Goal: Task Accomplishment & Management: Manage account settings

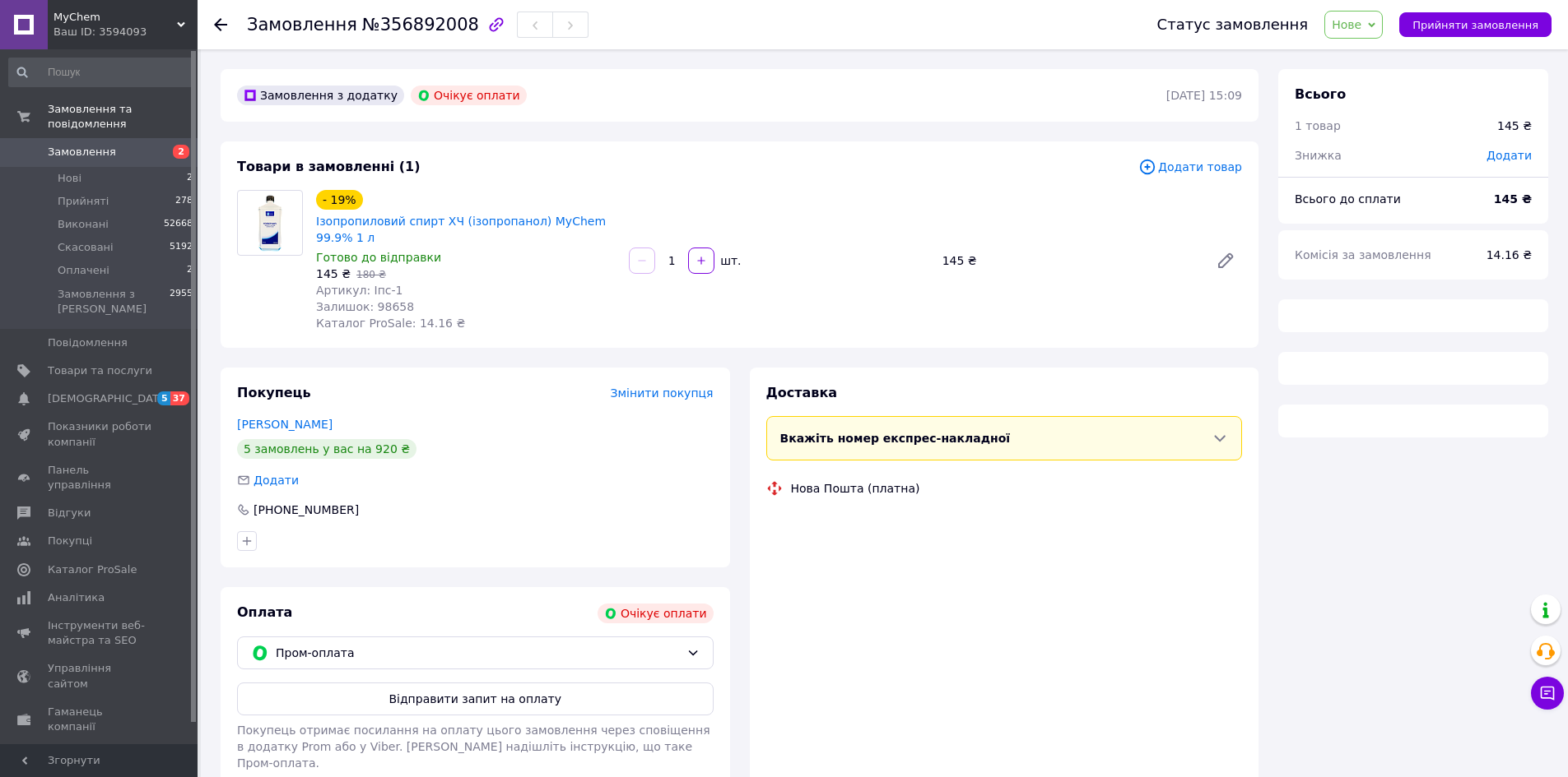
click at [1361, 24] on span "Нове" at bounding box center [1347, 24] width 30 height 13
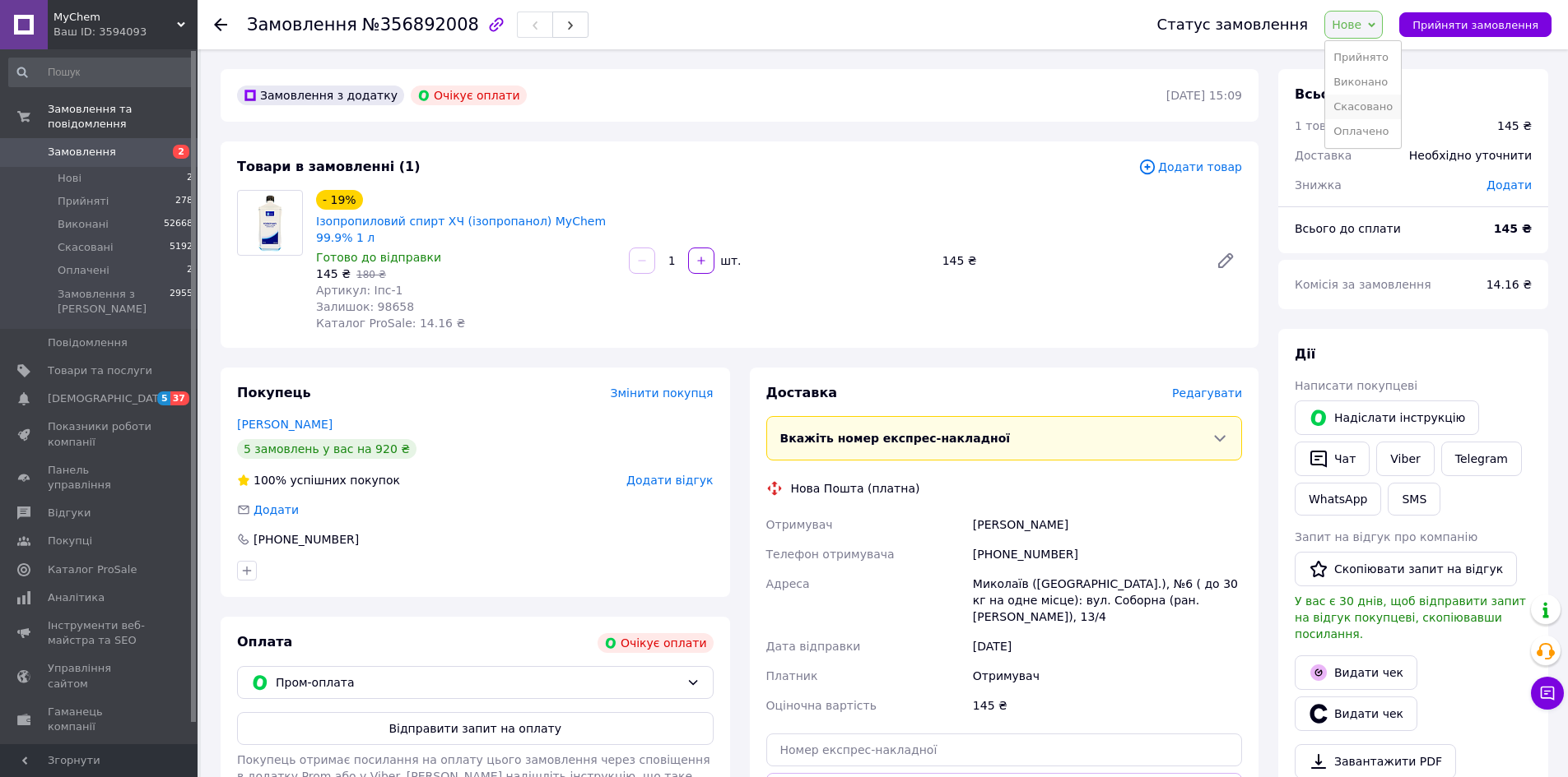
click at [1362, 105] on li "Скасовано" at bounding box center [1362, 107] width 75 height 24
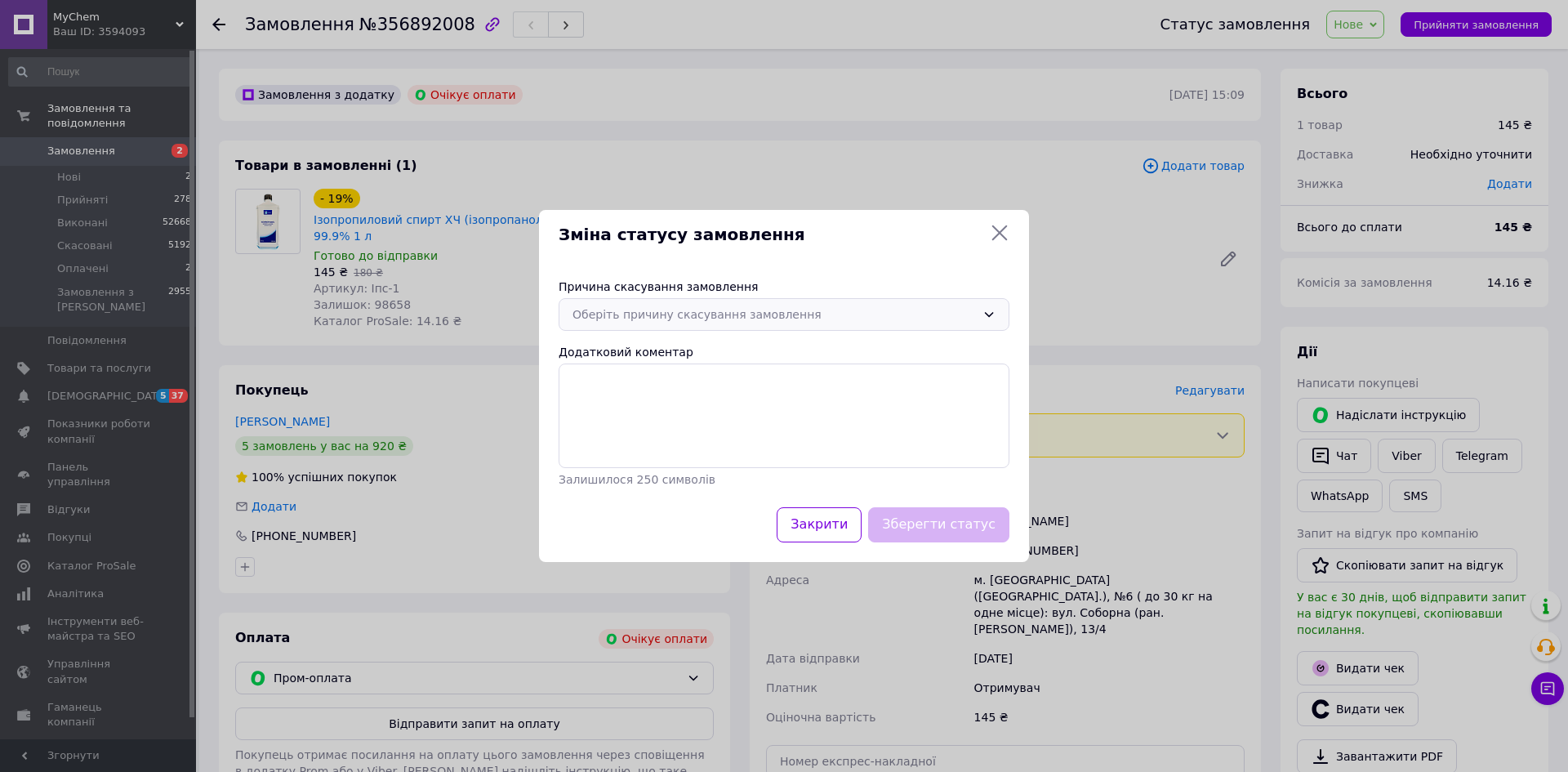
click at [662, 314] on div "Оберіть причину скасування замовлення" at bounding box center [774, 314] width 404 height 18
click at [667, 401] on li "Замовлення-дублікат" at bounding box center [784, 398] width 449 height 31
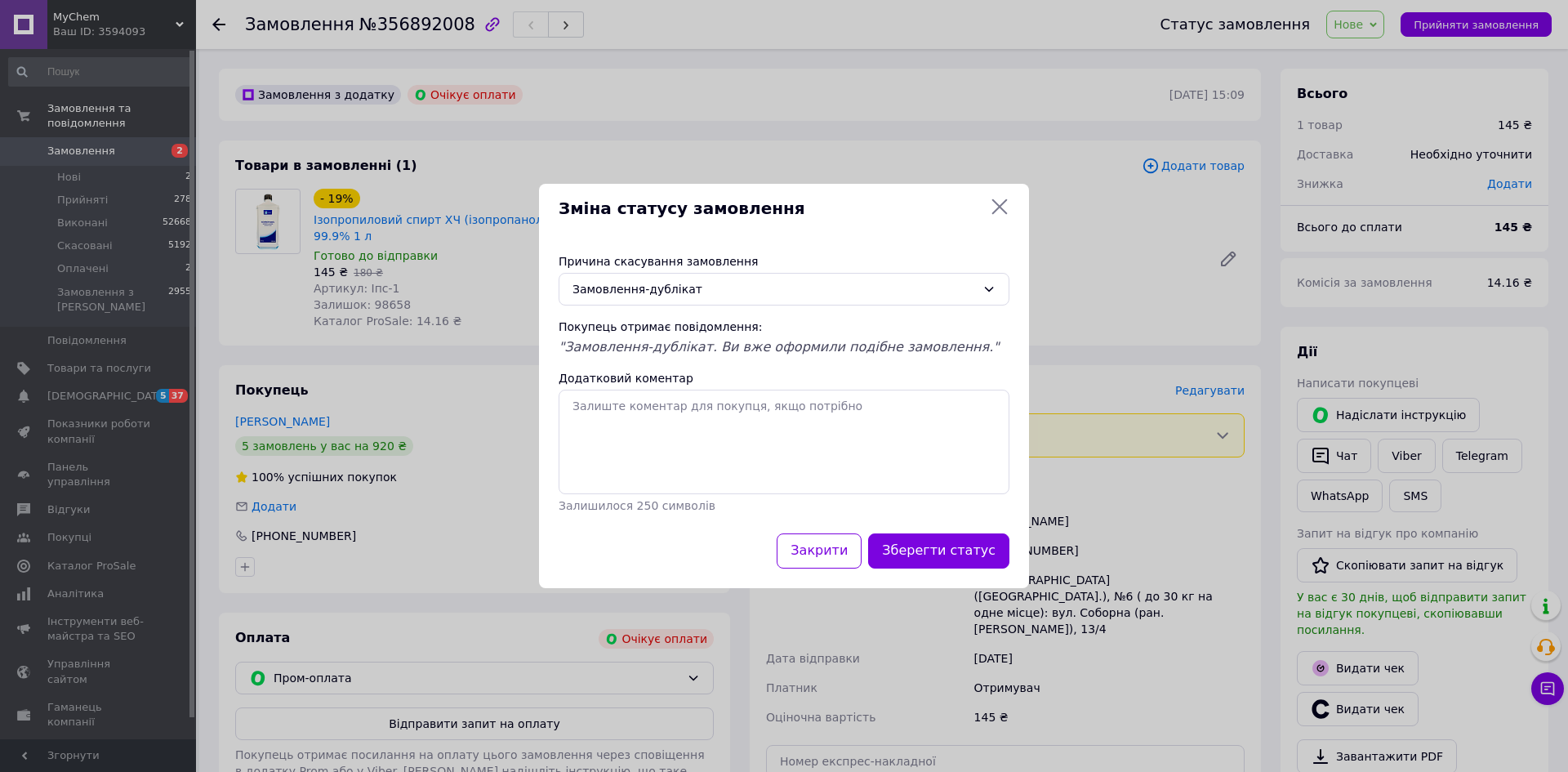
click at [927, 546] on button "Зберегти статус" at bounding box center [939, 551] width 141 height 35
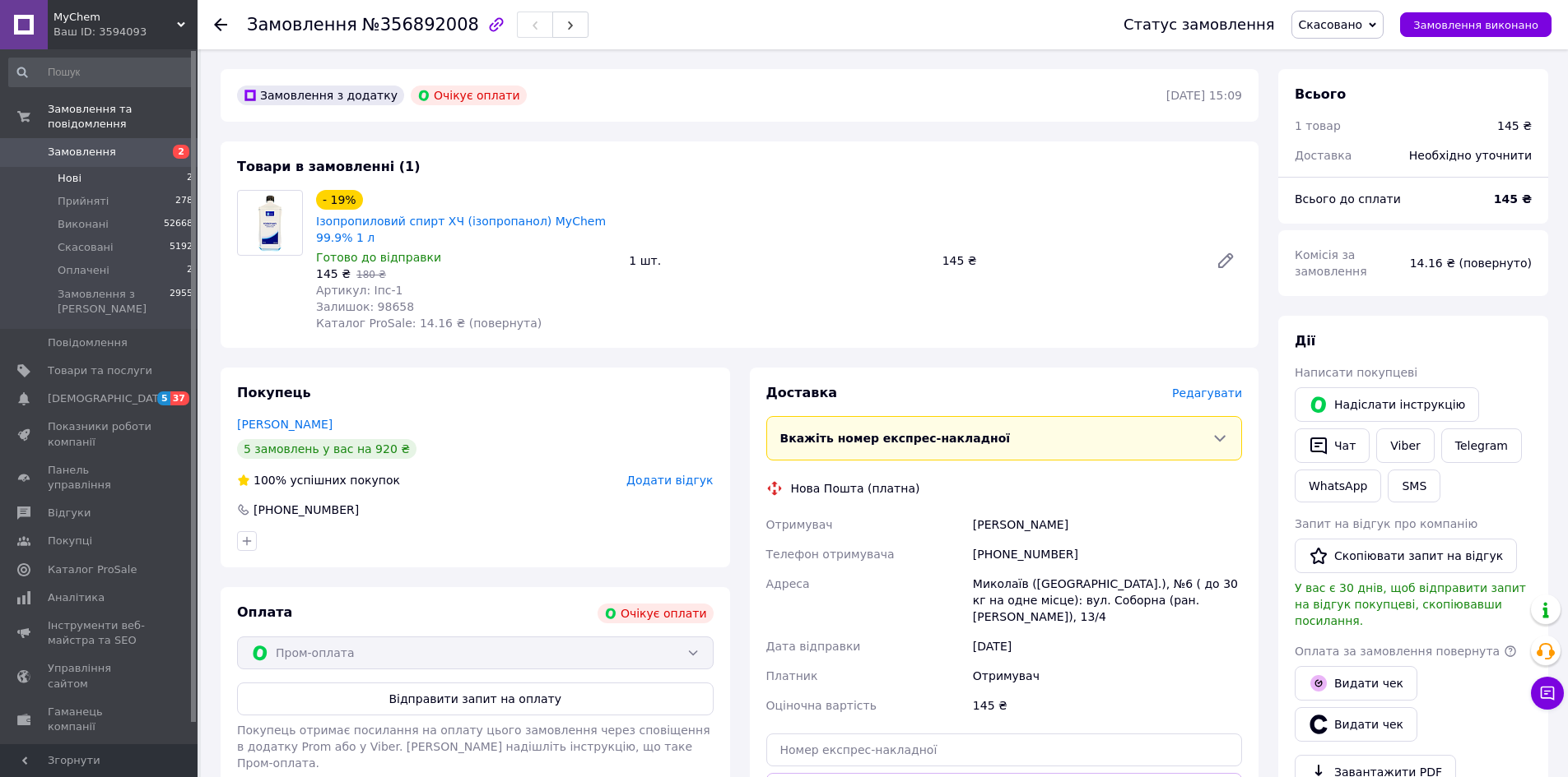
click at [154, 167] on li "Нові 2" at bounding box center [101, 179] width 202 height 23
